Goal: Information Seeking & Learning: Learn about a topic

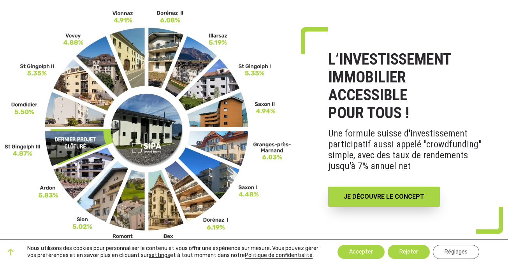
scroll to position [63, 0]
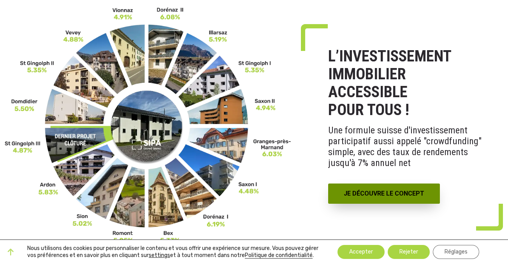
click at [366, 192] on link "JE DÉCOUVRE LE CONCEPT" at bounding box center [384, 194] width 112 height 20
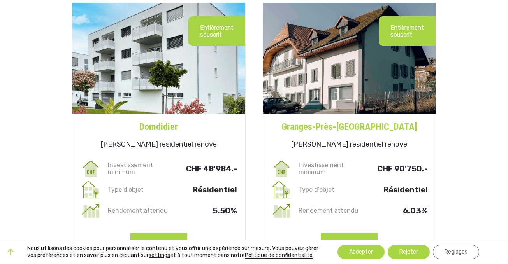
scroll to position [2169, 0]
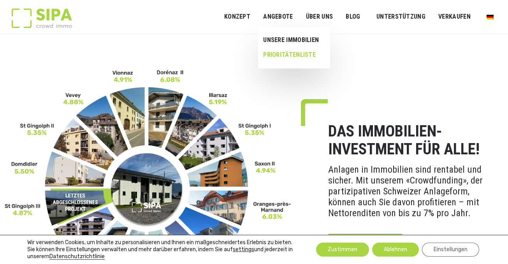
click at [279, 58] on link "Prioritätenliste" at bounding box center [291, 54] width 66 height 15
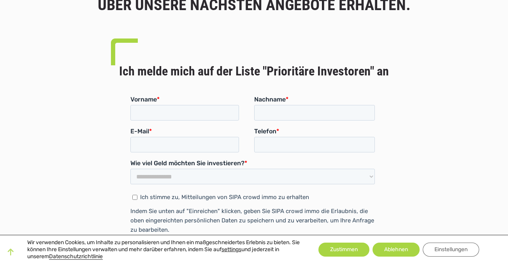
scroll to position [414, 0]
